Goal: Task Accomplishment & Management: Manage account settings

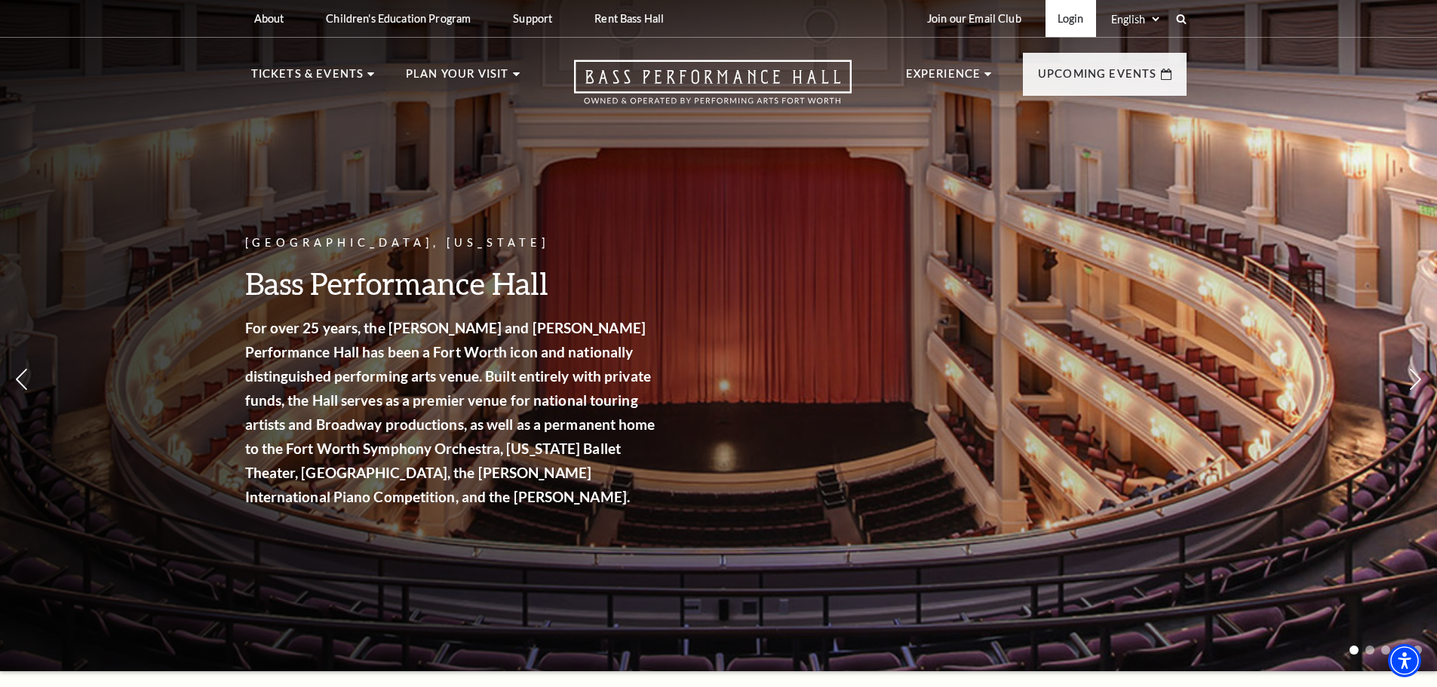
click at [1081, 18] on link "Login" at bounding box center [1070, 18] width 51 height 37
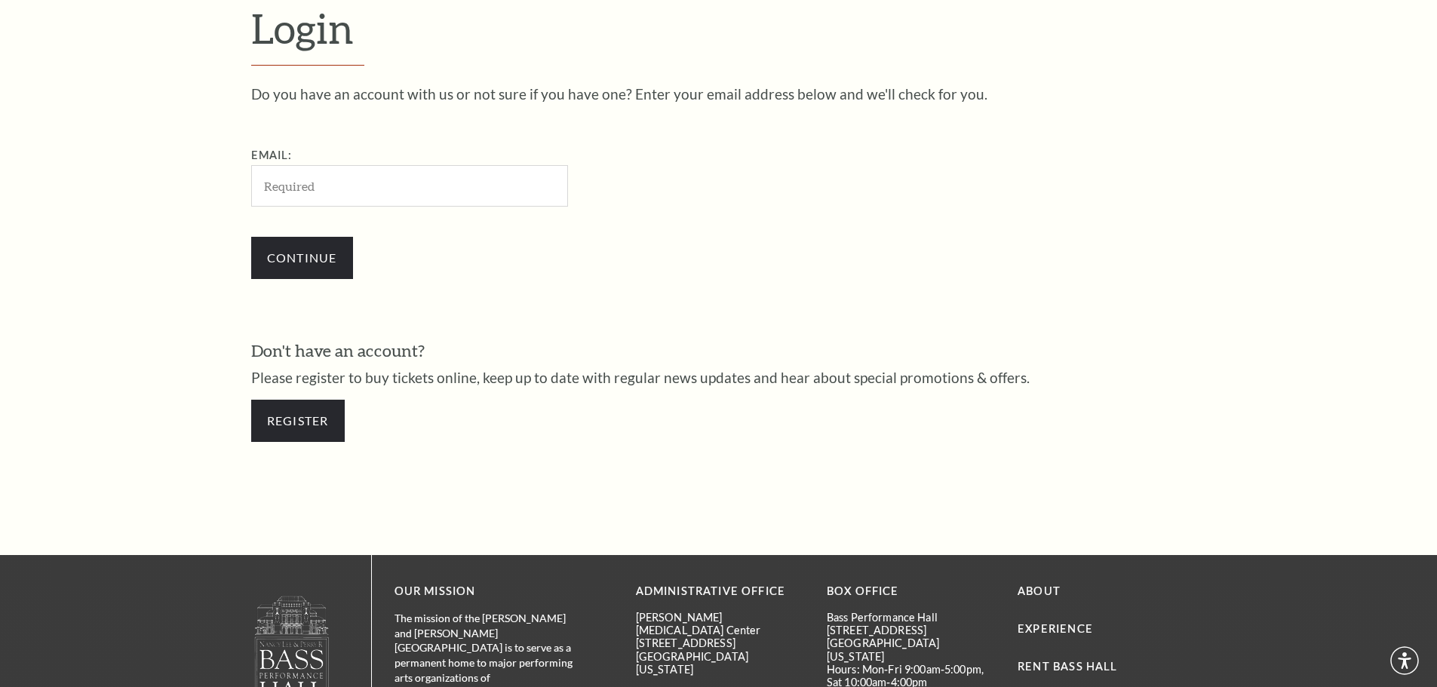
scroll to position [505, 0]
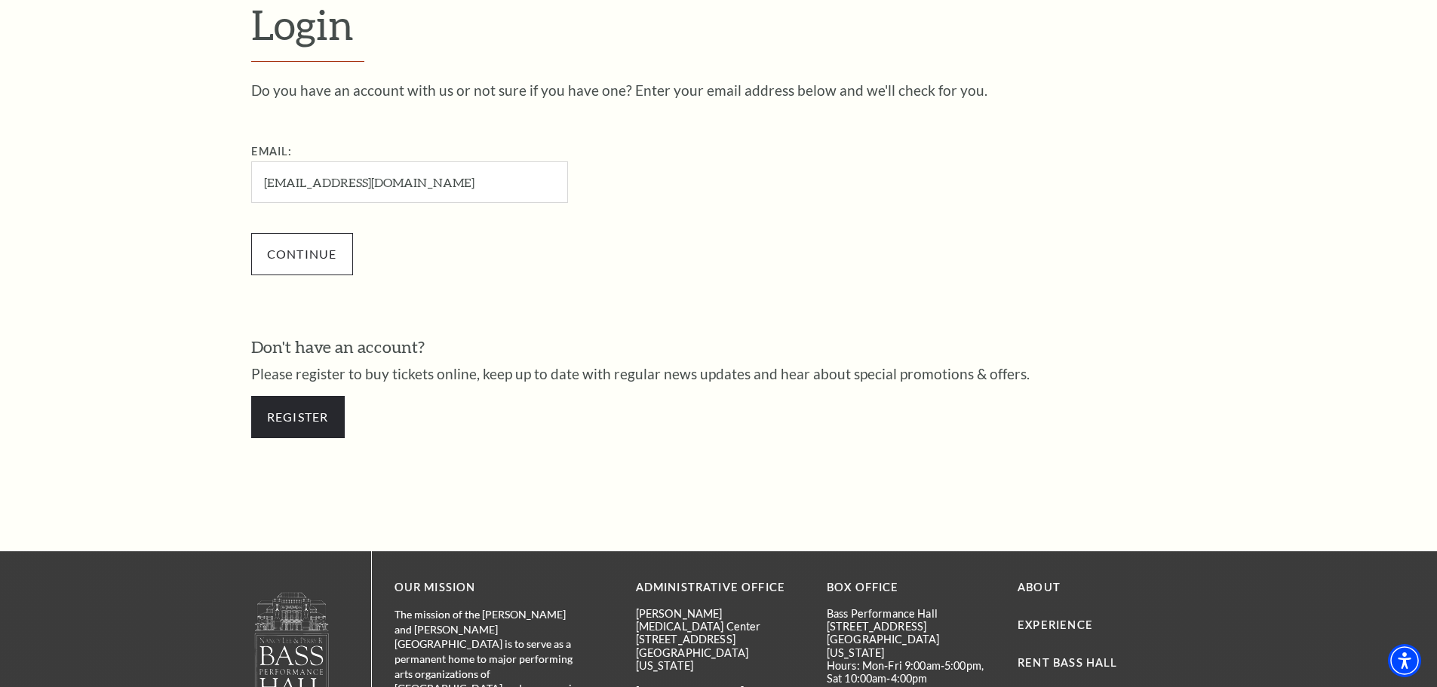
type input "[EMAIL_ADDRESS][DOMAIN_NAME]"
click at [318, 253] on input "Continue" at bounding box center [302, 254] width 102 height 42
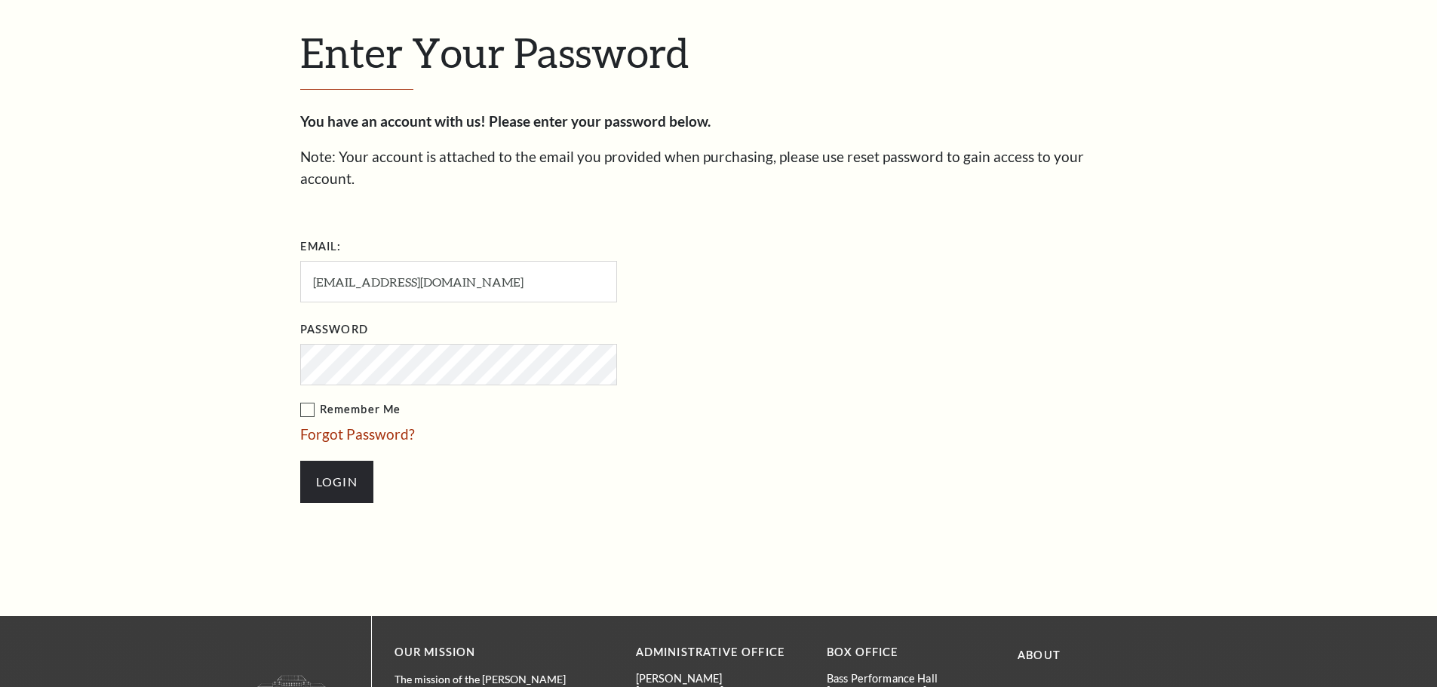
scroll to position [519, 0]
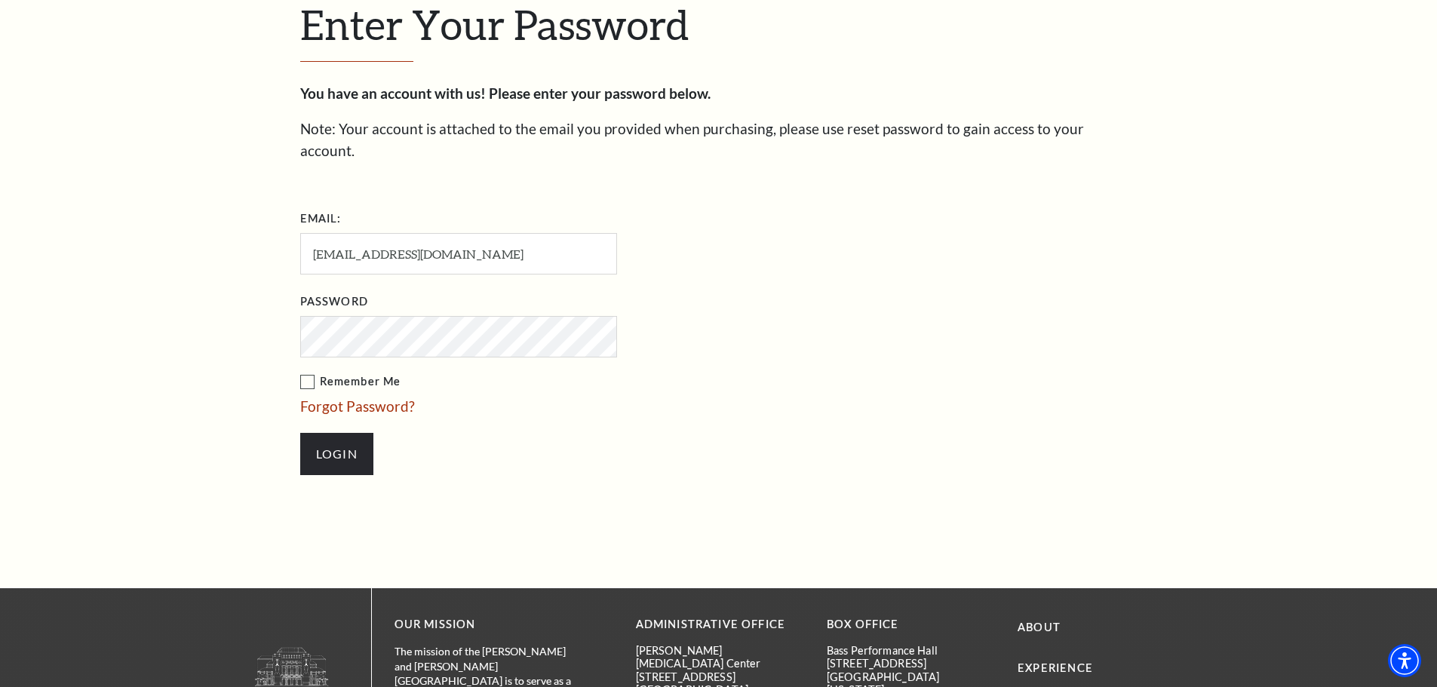
click at [304, 373] on label "Remember Me" at bounding box center [534, 382] width 468 height 19
click at [0, 0] on input "Remember Me" at bounding box center [0, 0] width 0 height 0
click at [342, 433] on input "Login" at bounding box center [336, 454] width 73 height 42
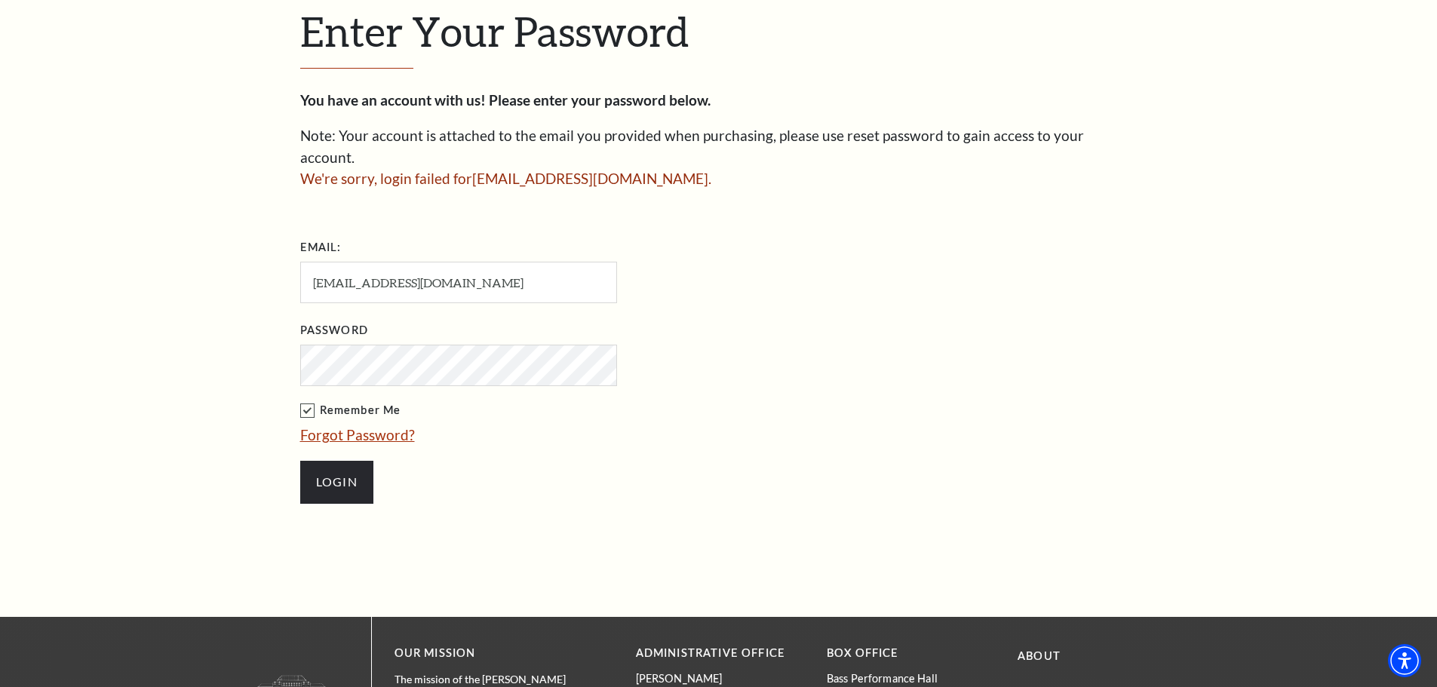
click at [358, 426] on link "Forgot Password?" at bounding box center [357, 434] width 115 height 17
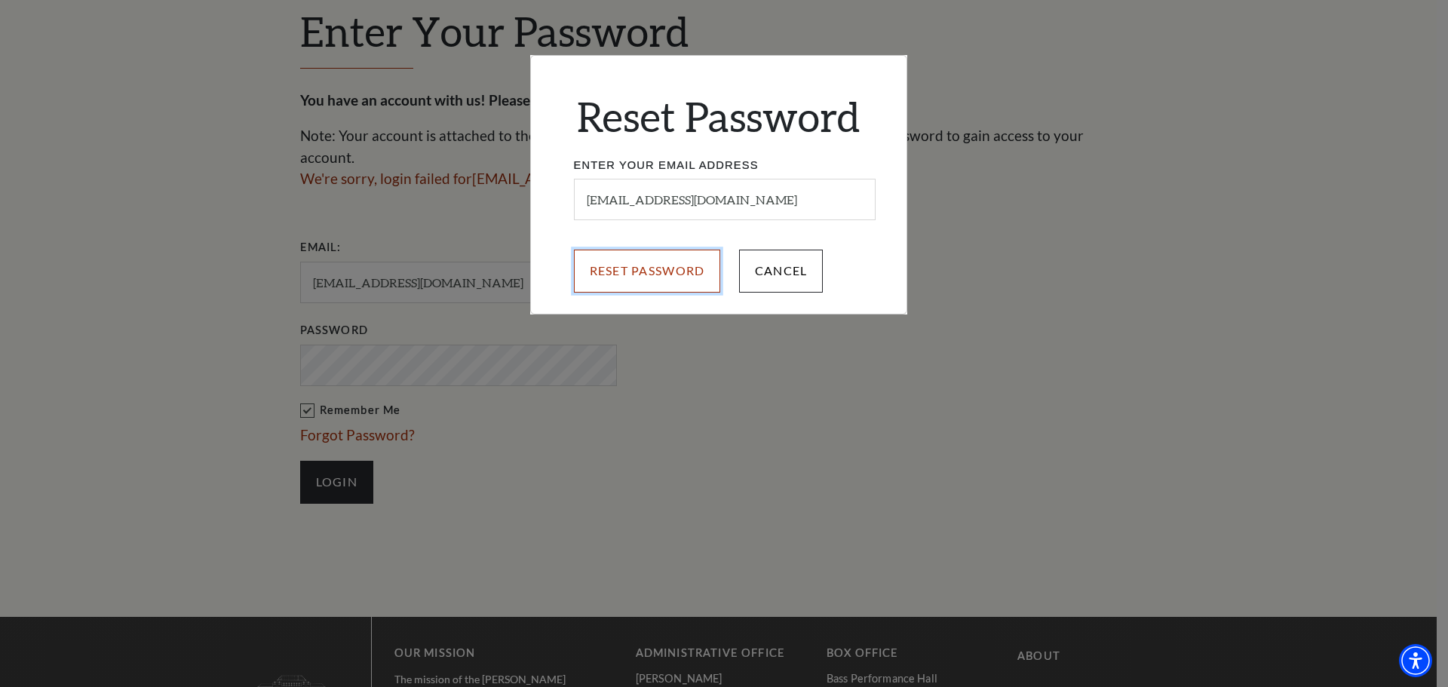
click at [652, 273] on input "Reset Password" at bounding box center [647, 271] width 147 height 42
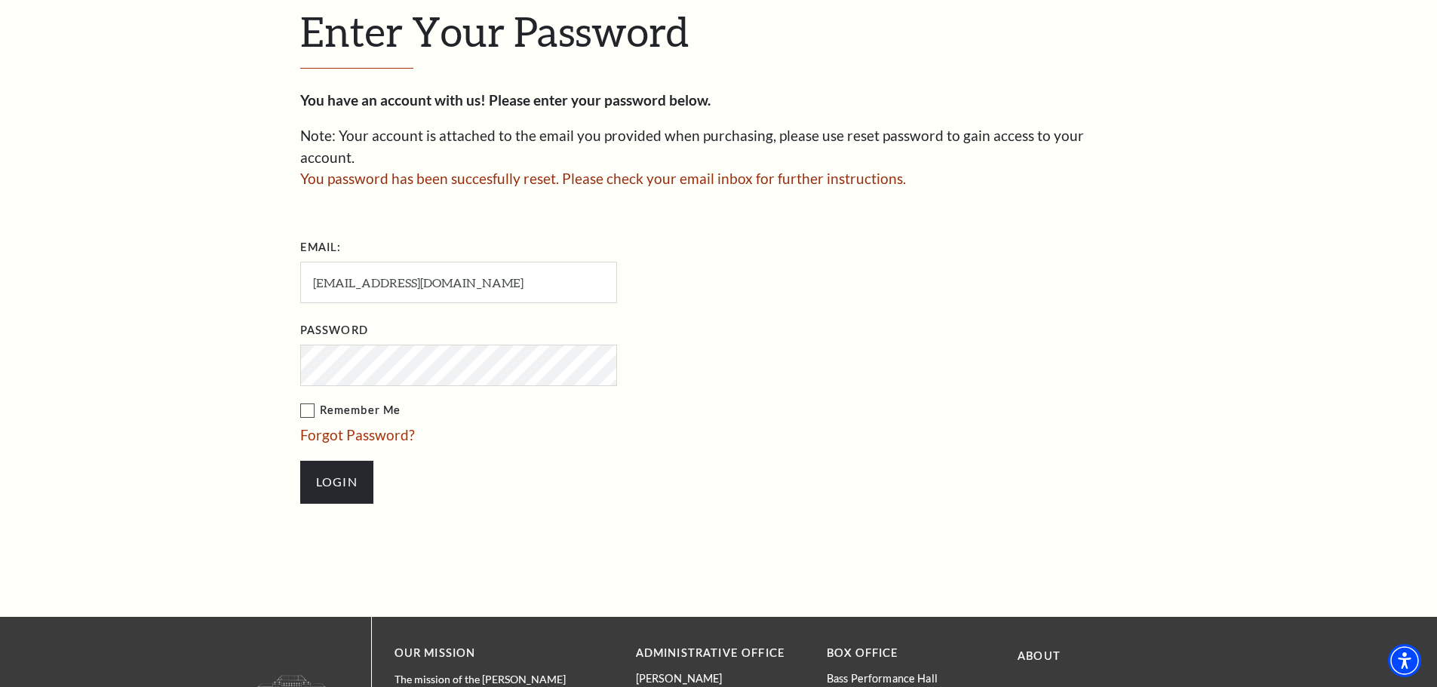
click at [309, 401] on label "Remember Me" at bounding box center [534, 410] width 468 height 19
click at [0, 0] on input "Remember Me" at bounding box center [0, 0] width 0 height 0
click at [345, 461] on input "Login" at bounding box center [336, 482] width 73 height 42
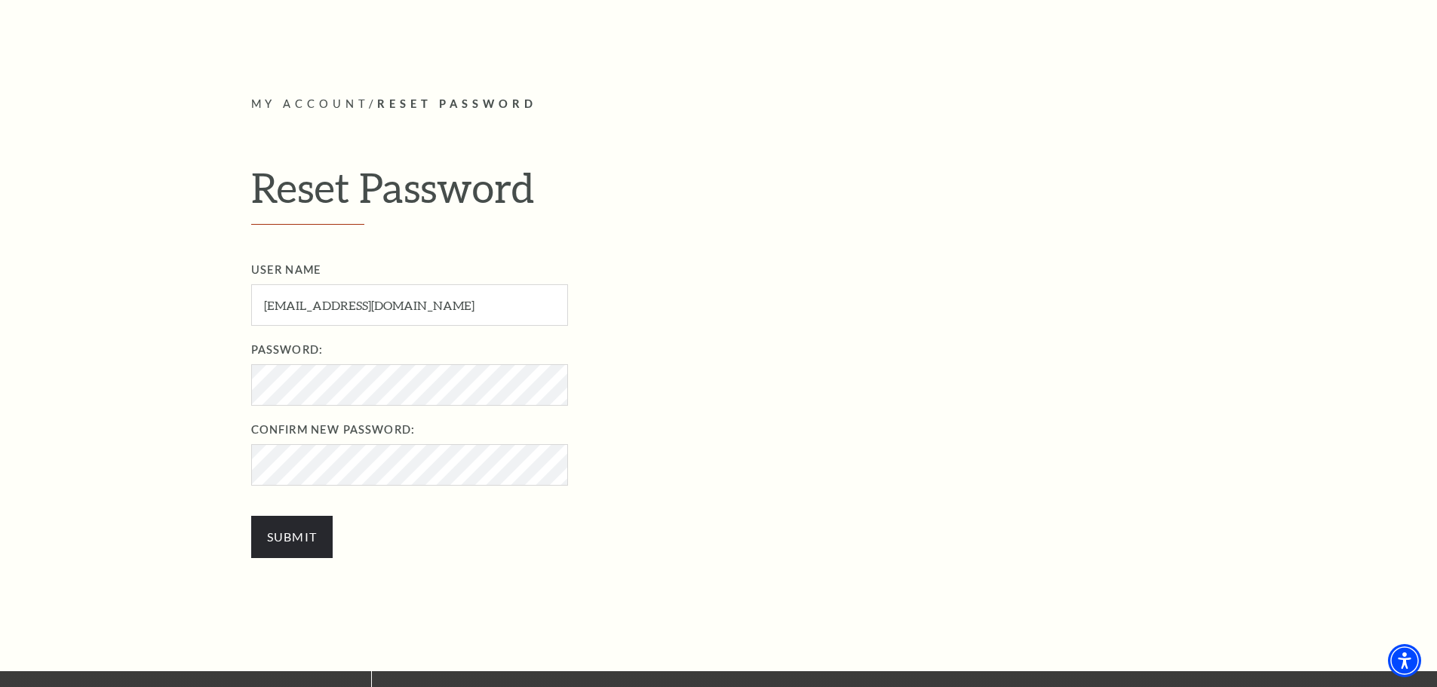
scroll to position [428, 0]
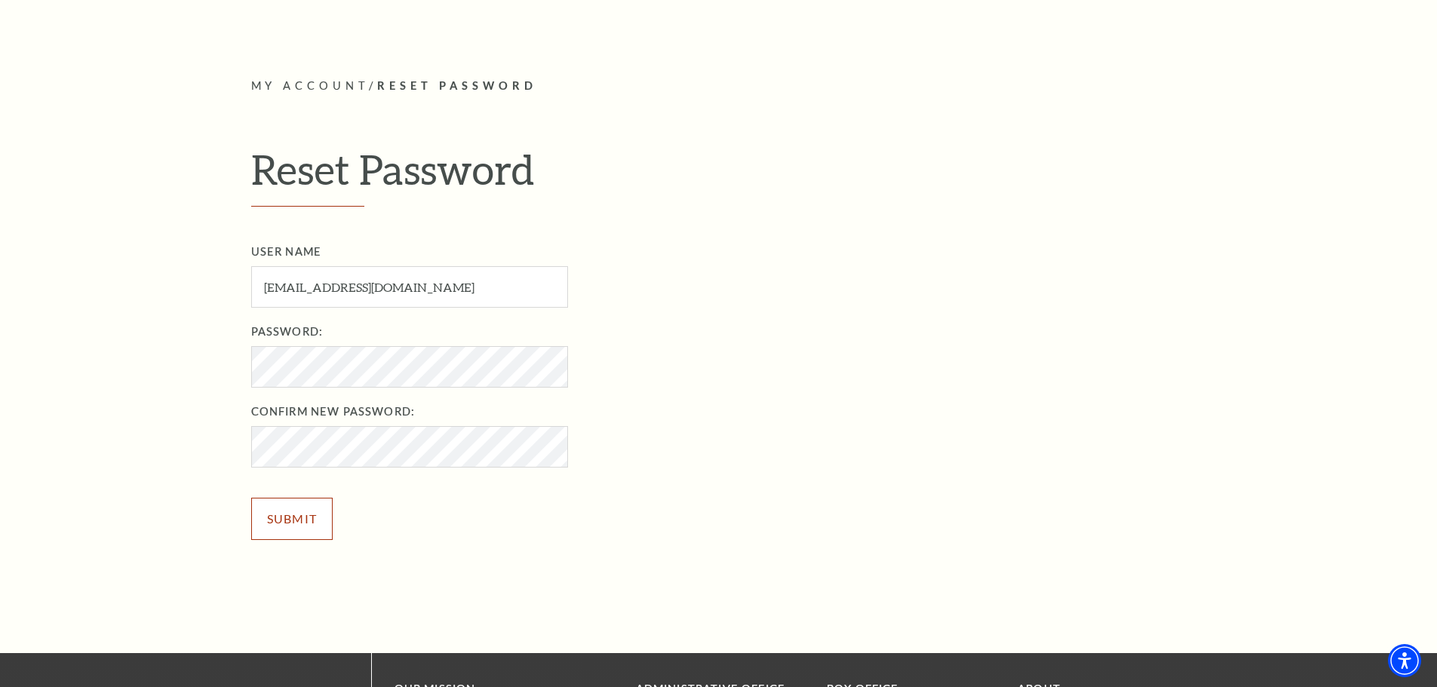
click at [290, 511] on input "Submit" at bounding box center [292, 519] width 82 height 42
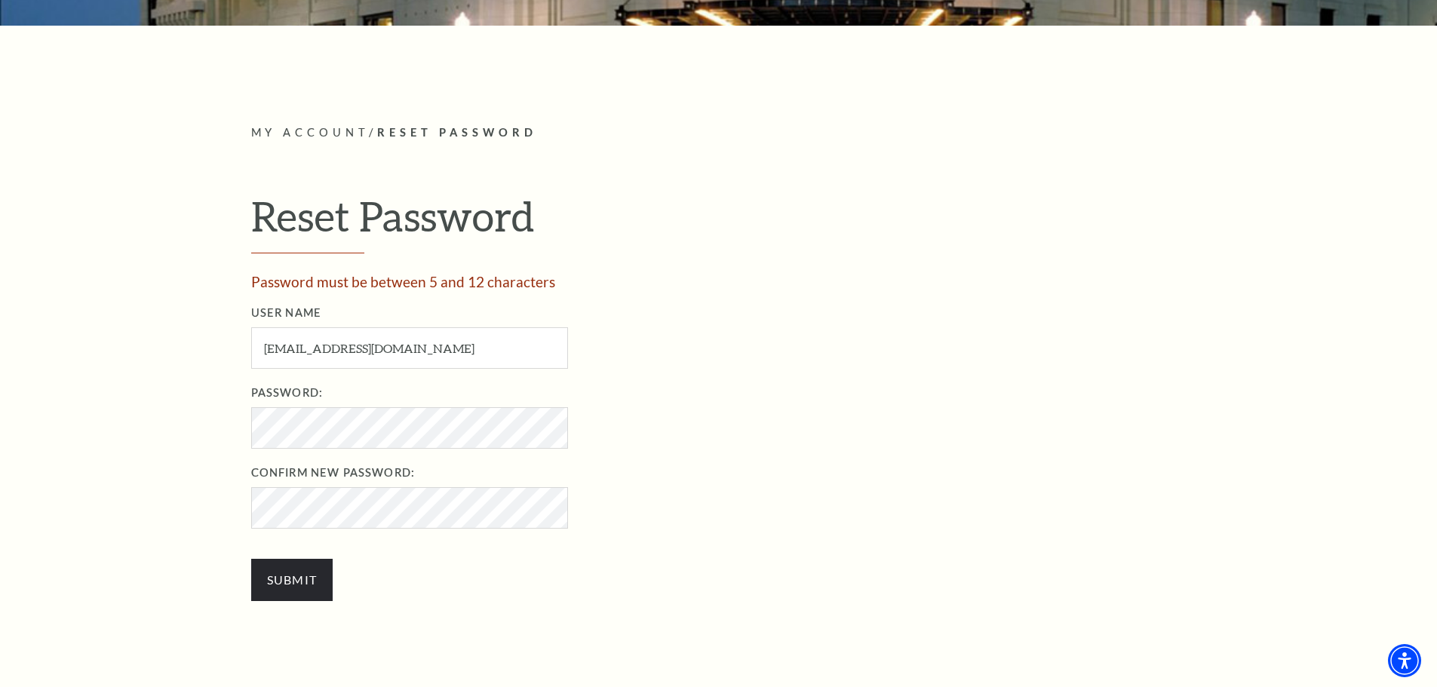
scroll to position [410, 0]
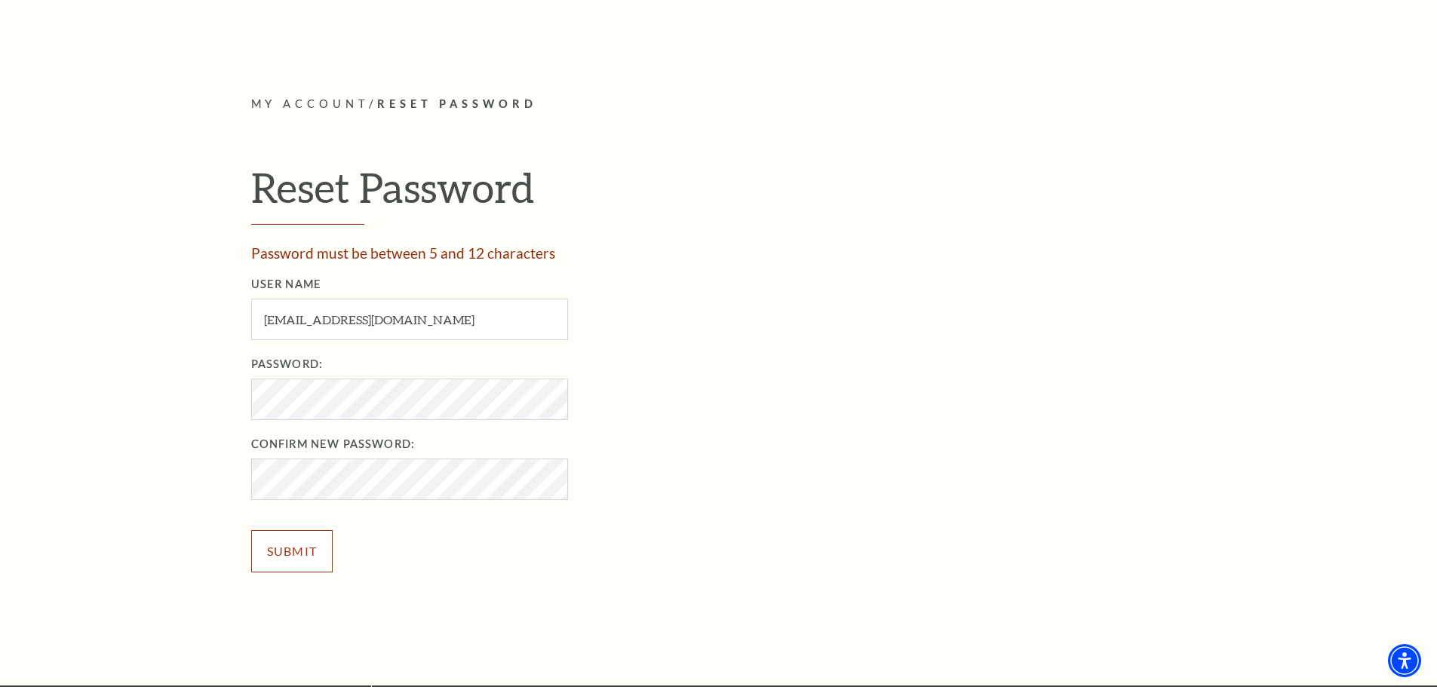
click at [302, 549] on input "Submit" at bounding box center [292, 551] width 82 height 42
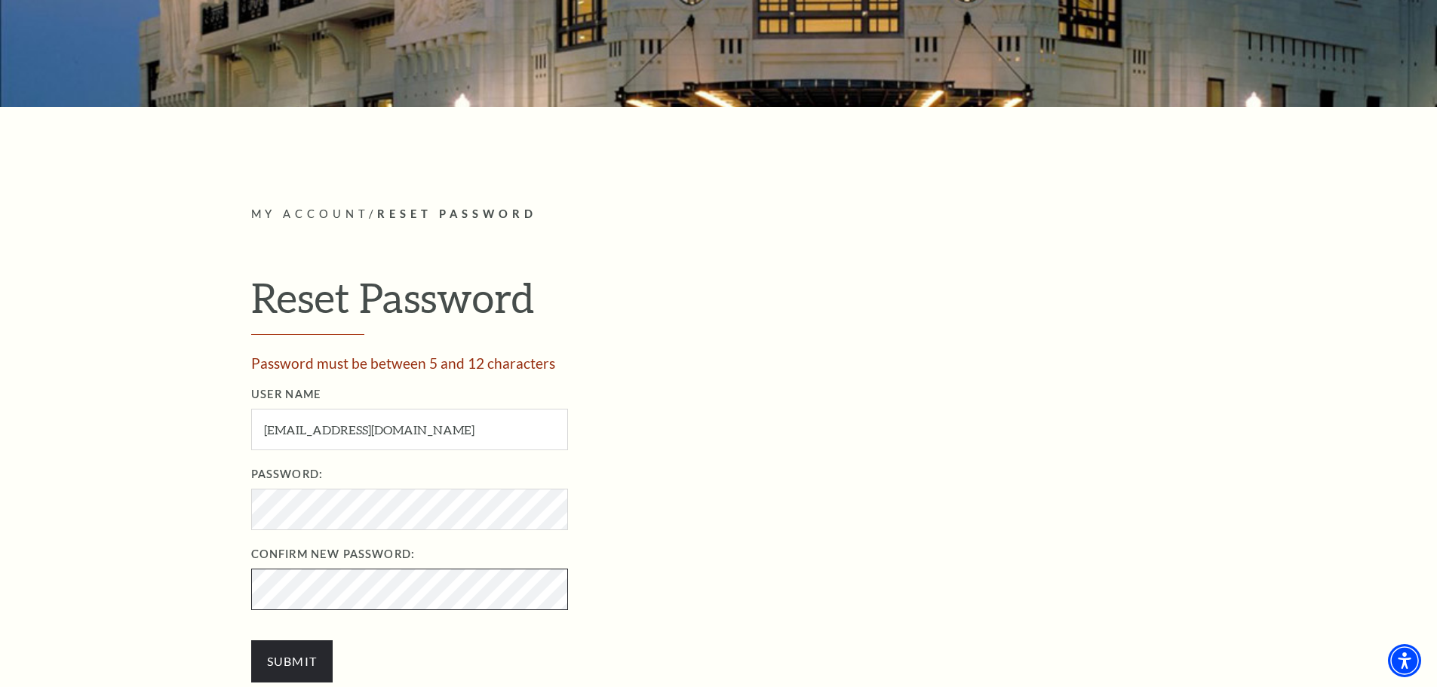
scroll to position [305, 0]
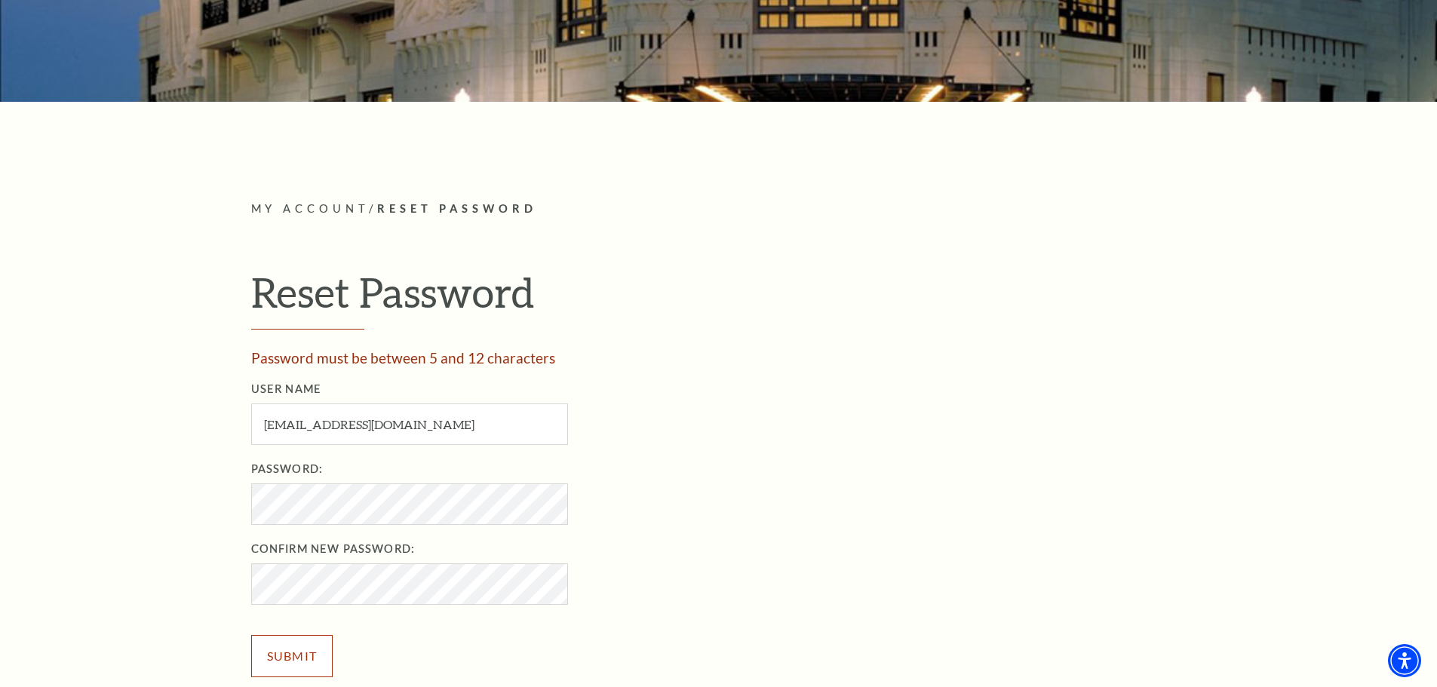
click at [309, 648] on input "Submit" at bounding box center [292, 656] width 82 height 42
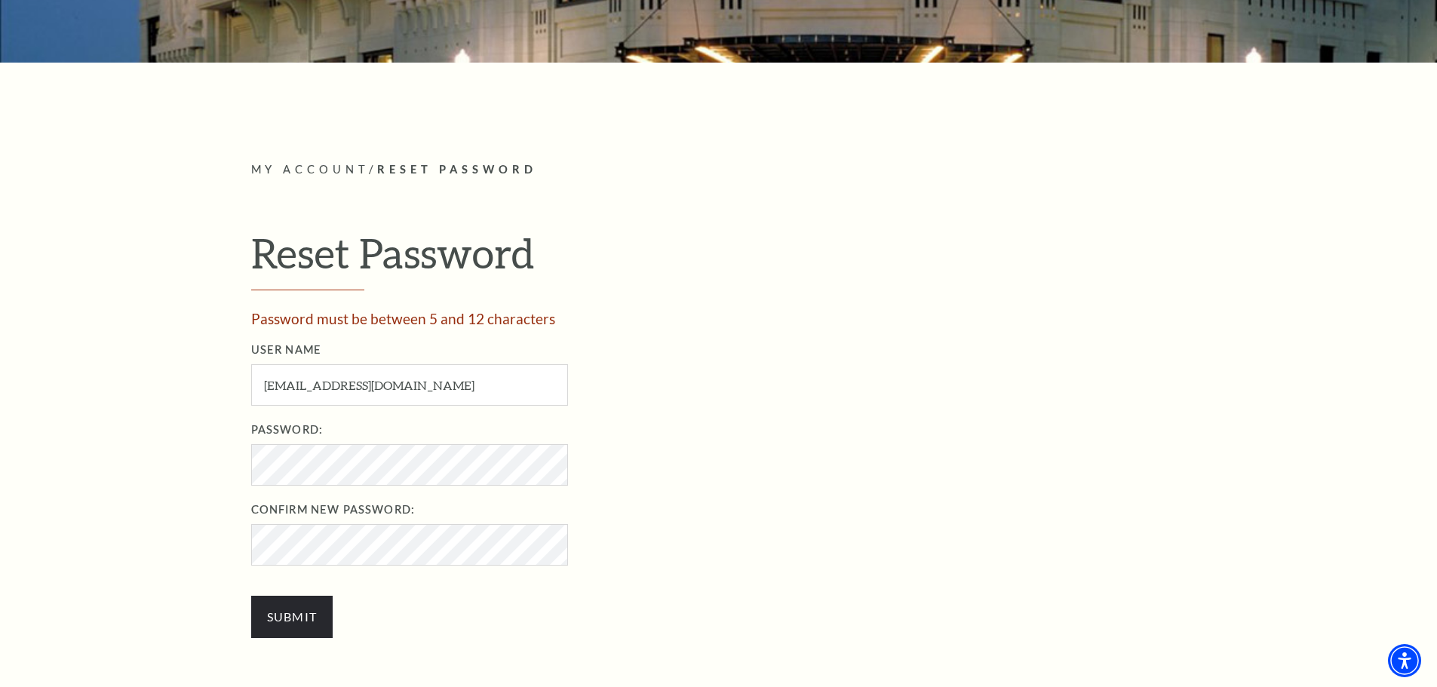
scroll to position [369, 0]
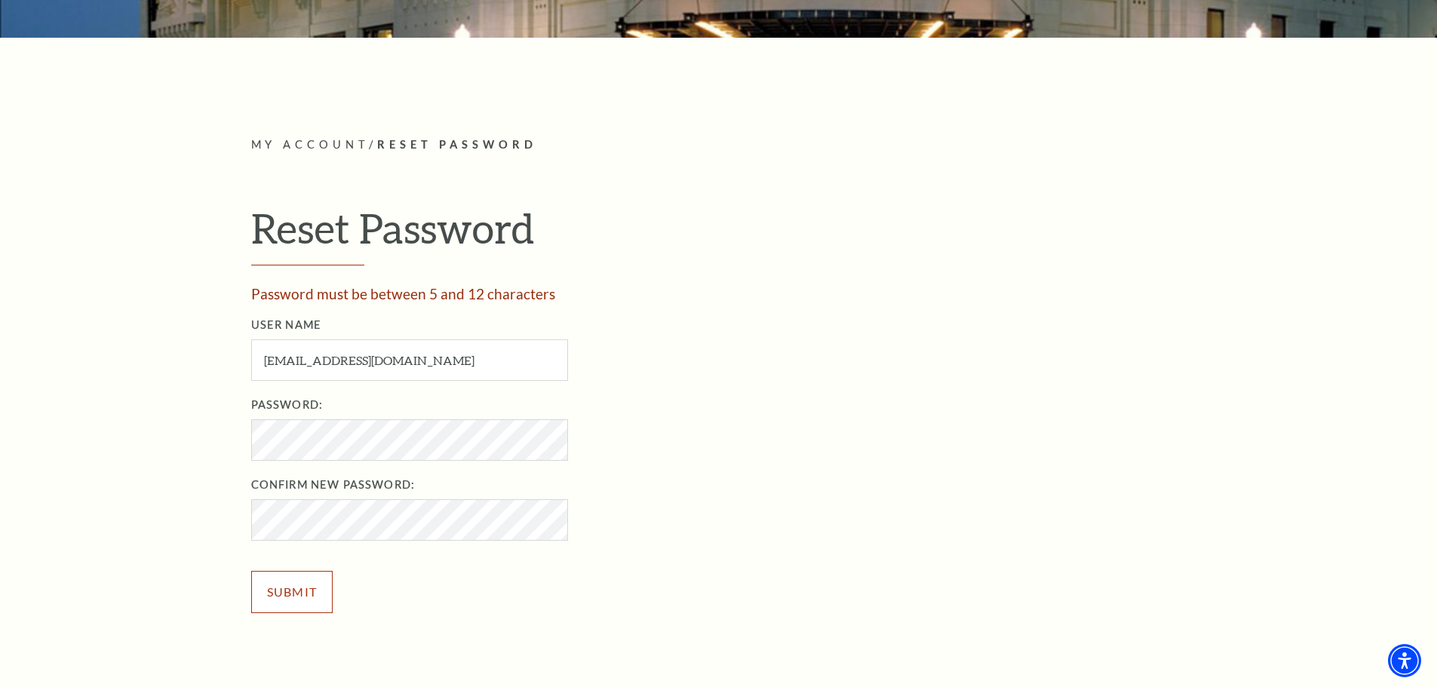
click at [278, 595] on input "Submit" at bounding box center [292, 592] width 82 height 42
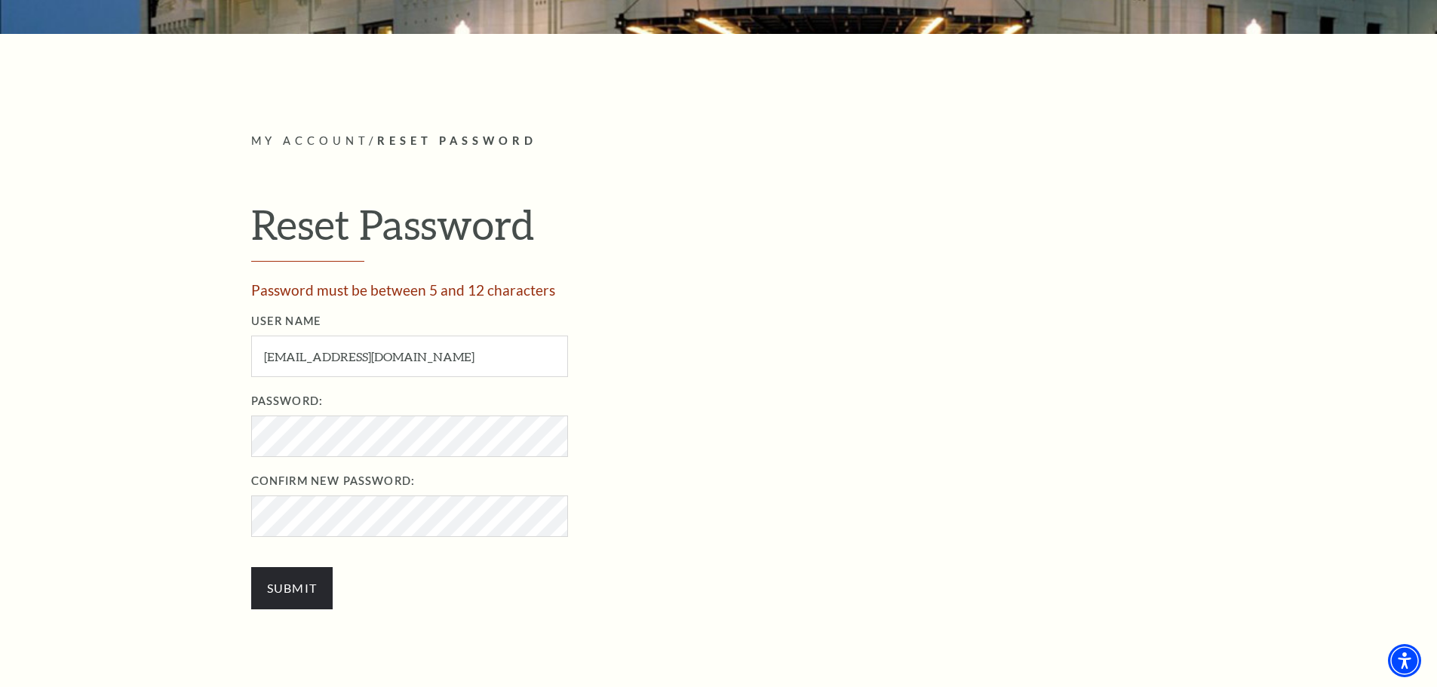
scroll to position [382, 0]
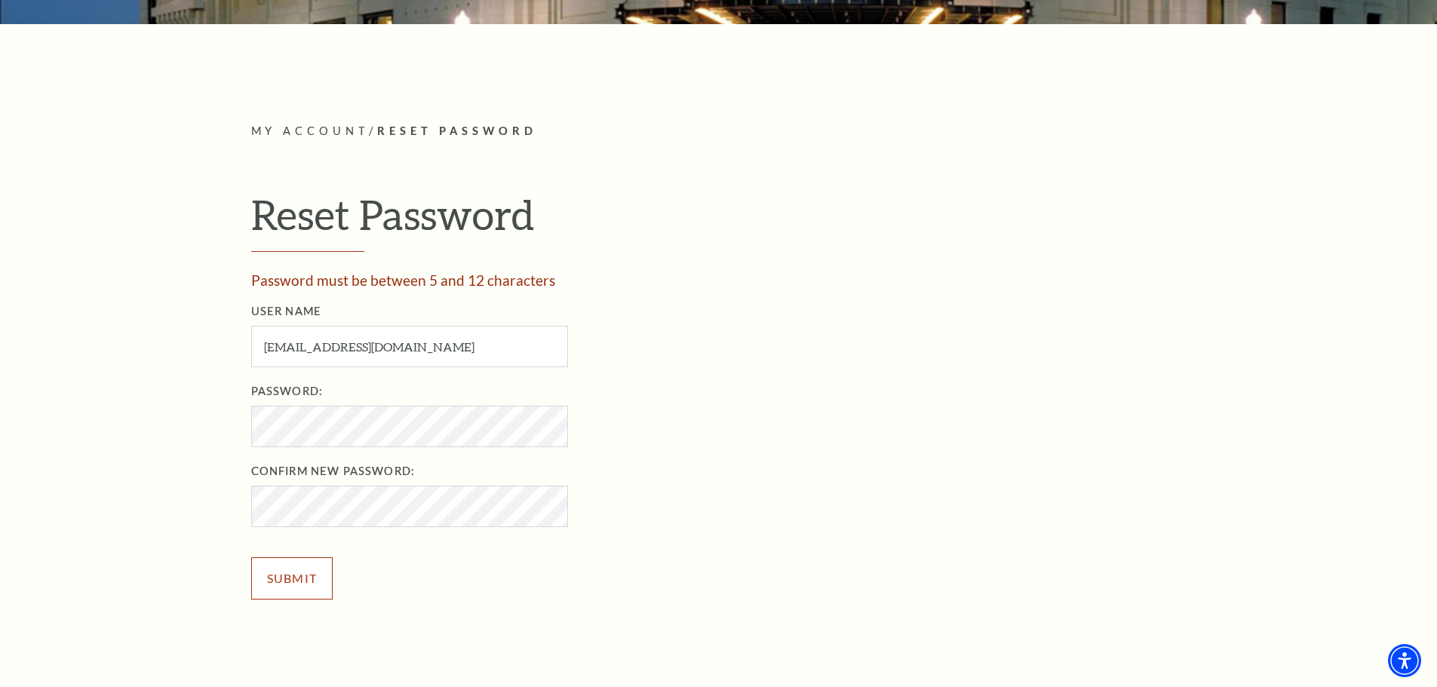
click at [284, 579] on input "Submit" at bounding box center [292, 578] width 82 height 42
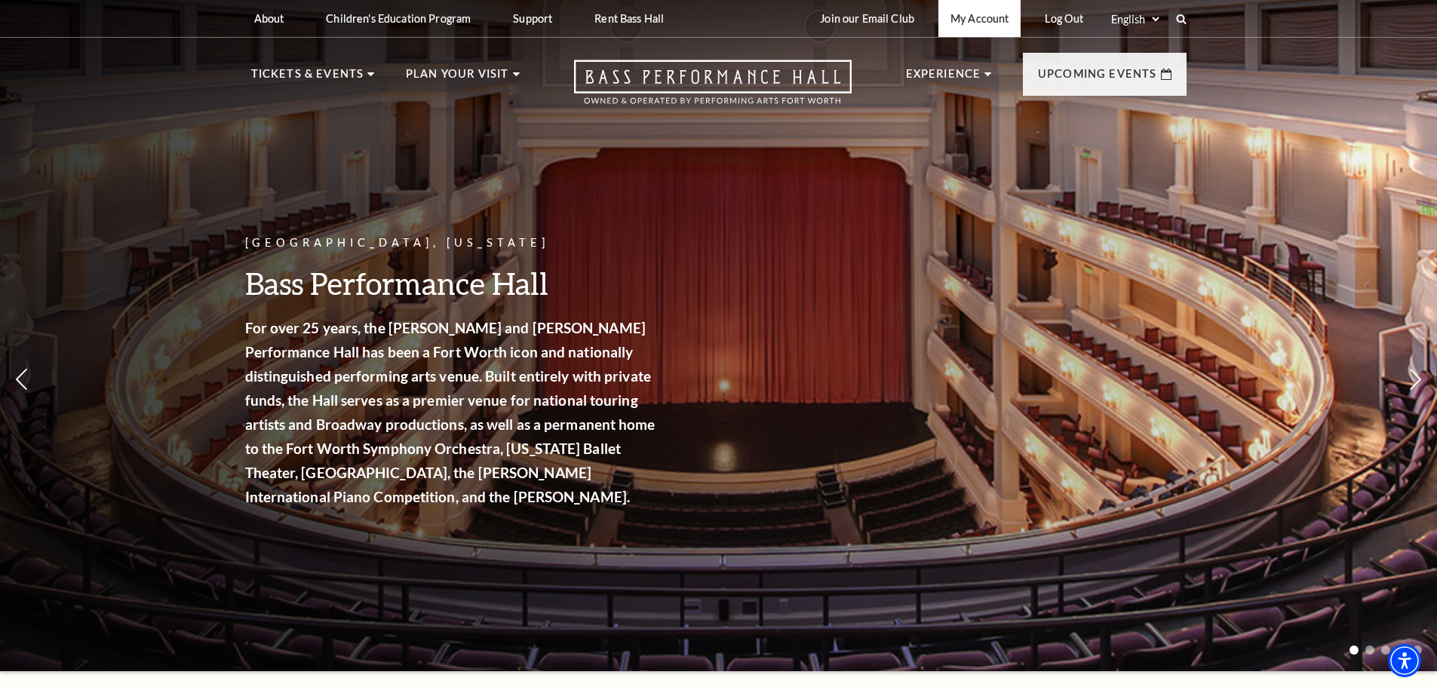
click at [980, 20] on link "My Account" at bounding box center [979, 18] width 82 height 37
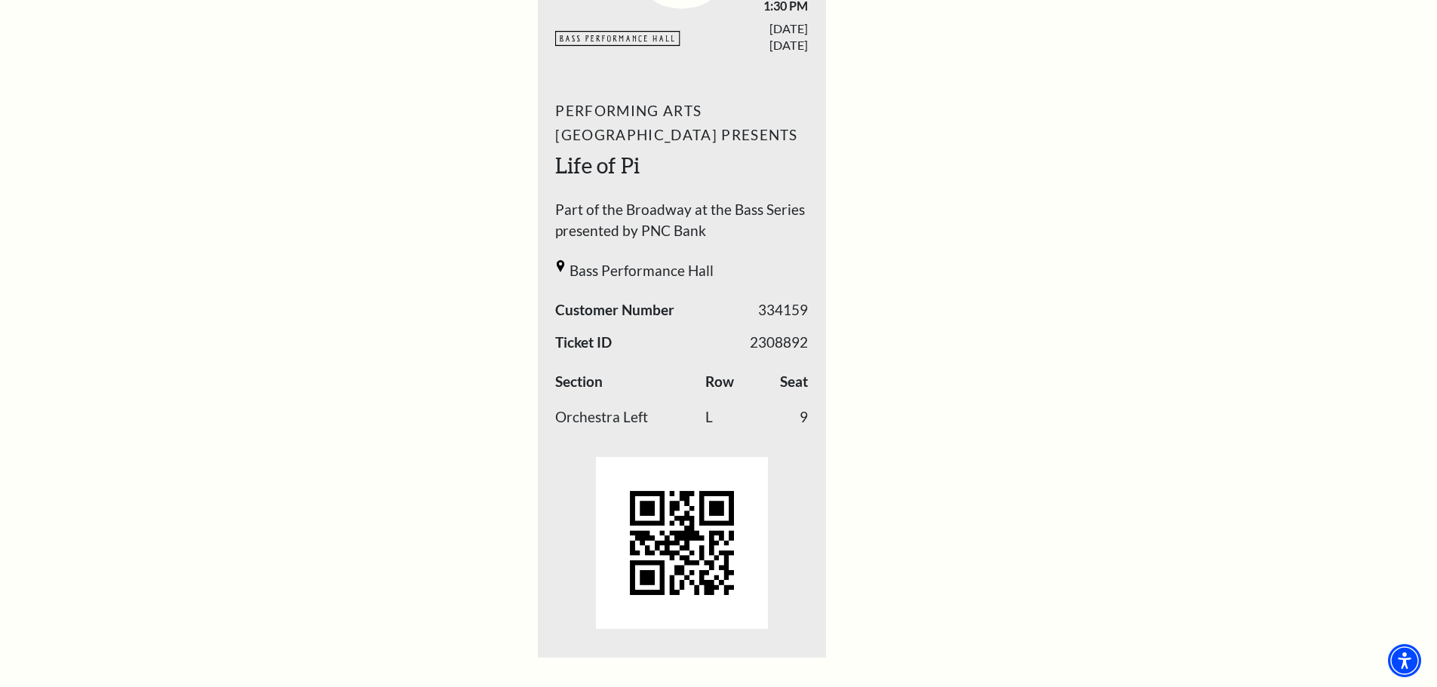
scroll to position [599, 0]
